Goal: Transaction & Acquisition: Subscribe to service/newsletter

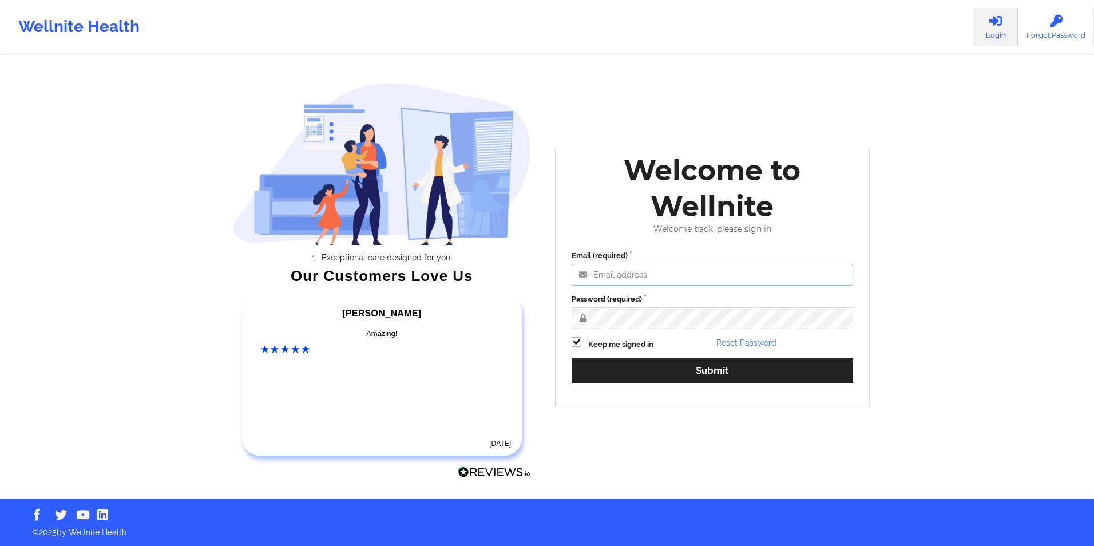
click at [728, 265] on input "Email (required)" at bounding box center [711, 275] width 281 height 22
type input "[EMAIL_ADDRESS][DOMAIN_NAME]"
click at [571, 358] on button "Submit" at bounding box center [711, 370] width 281 height 25
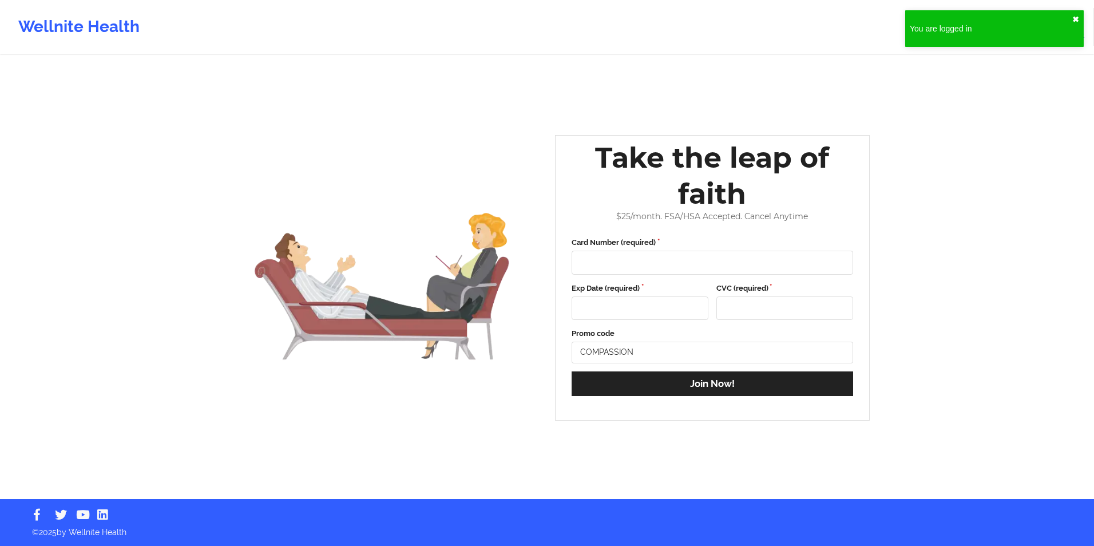
click at [1073, 19] on button "✖︎" at bounding box center [1075, 19] width 7 height 9
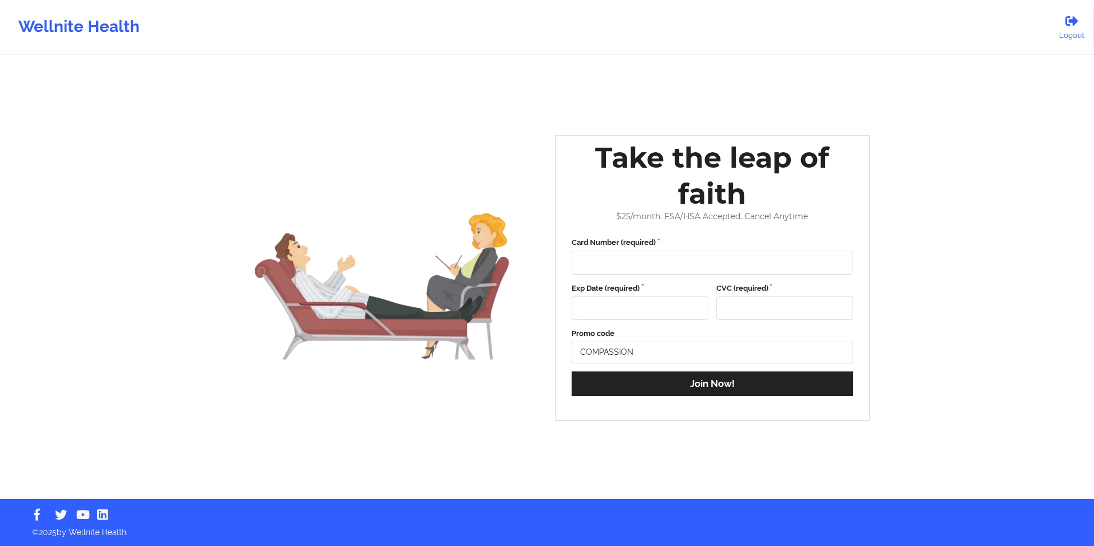
click at [59, 37] on div "Wellnite Health" at bounding box center [79, 27] width 158 height 46
click at [46, 32] on div "Wellnite Health" at bounding box center [79, 27] width 158 height 46
click at [26, 18] on div "Wellnite Health" at bounding box center [79, 27] width 158 height 46
